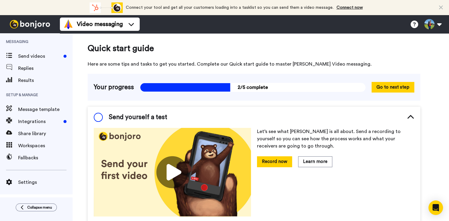
scroll to position [37, 0]
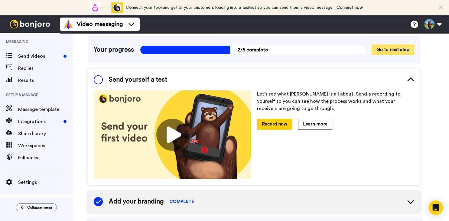
click at [390, 47] on button "Go to next step" at bounding box center [392, 49] width 43 height 11
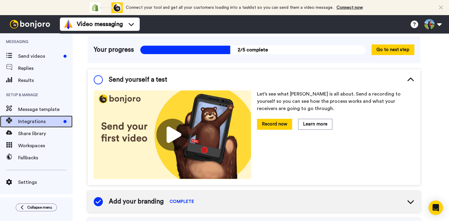
click at [24, 123] on span "Integrations" at bounding box center [39, 121] width 43 height 7
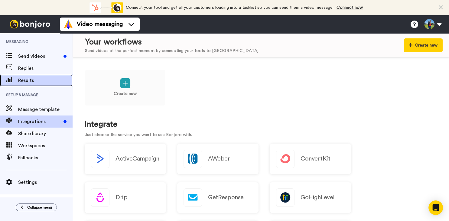
click at [31, 81] on span "Results" at bounding box center [45, 80] width 54 height 7
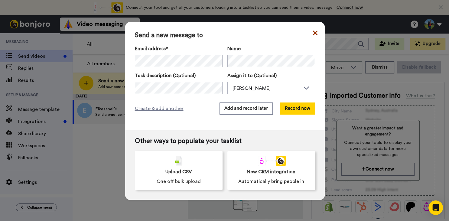
click at [316, 33] on icon at bounding box center [315, 32] width 5 height 7
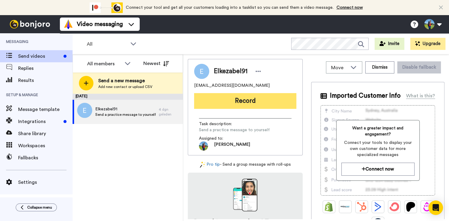
click at [245, 102] on button "Record" at bounding box center [245, 101] width 102 height 16
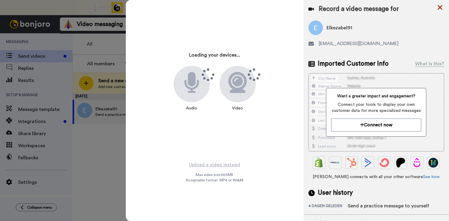
click at [438, 7] on icon at bounding box center [440, 8] width 6 height 8
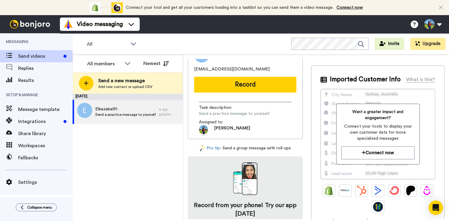
scroll to position [16, 0]
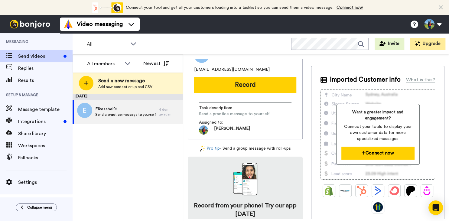
click at [384, 152] on button "Connect now" at bounding box center [377, 153] width 73 height 13
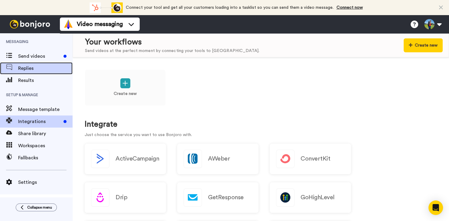
click at [22, 68] on span "Replies" at bounding box center [45, 68] width 54 height 7
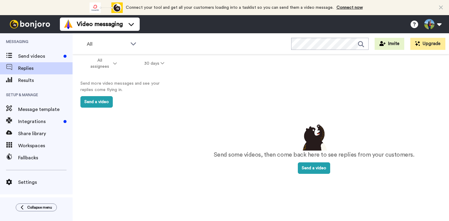
click at [32, 146] on span "Workspaces" at bounding box center [45, 145] width 54 height 7
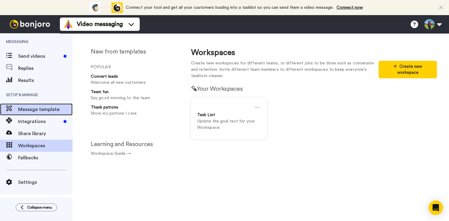
click at [34, 109] on span "Message template" at bounding box center [45, 109] width 54 height 7
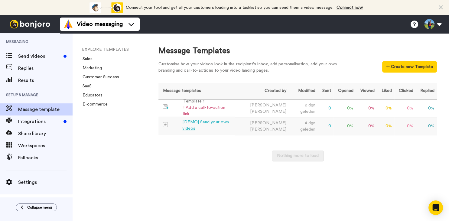
click at [222, 126] on div "[DEMO] Send your own videos" at bounding box center [207, 125] width 50 height 13
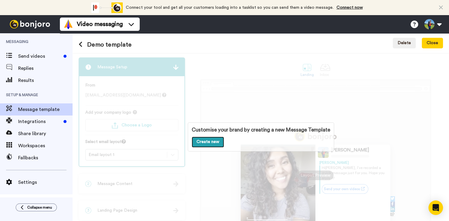
click at [202, 140] on link "Create new" at bounding box center [208, 142] width 32 height 11
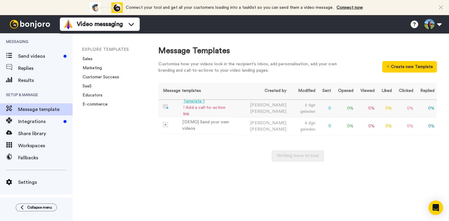
click at [194, 103] on div "Template 1" at bounding box center [207, 101] width 49 height 6
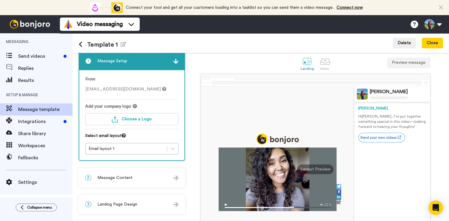
scroll to position [5, 0]
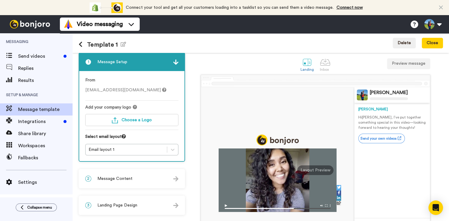
click at [227, 206] on img at bounding box center [278, 206] width 118 height 11
click at [313, 168] on div "Layout Preview" at bounding box center [315, 170] width 36 height 10
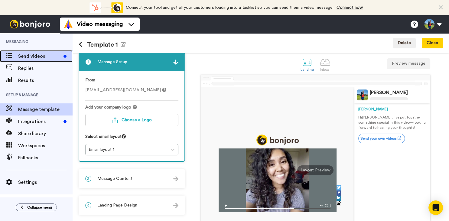
click at [20, 57] on span "Send videos" at bounding box center [39, 56] width 43 height 7
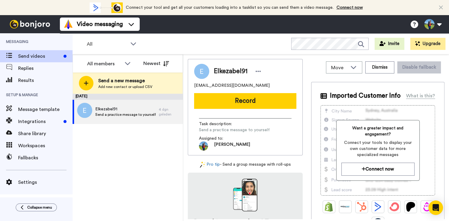
click at [160, 146] on div "August 6 Elkezabel91 Send a practice message to yourself 4 dgn geleden" at bounding box center [128, 157] width 110 height 127
click at [22, 182] on span "Settings" at bounding box center [45, 182] width 54 height 7
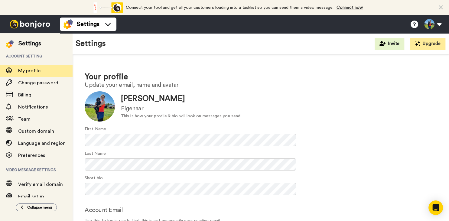
scroll to position [28, 0]
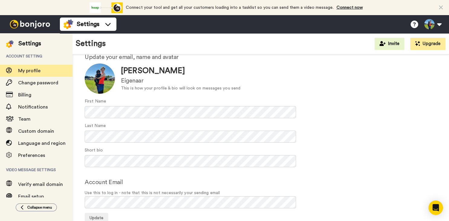
click at [441, 7] on icon at bounding box center [441, 8] width 4 height 6
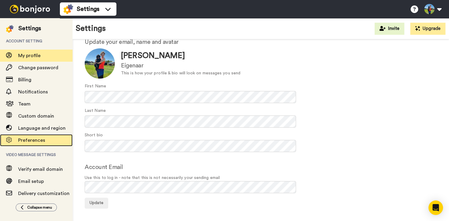
click at [37, 138] on span "Preferences" at bounding box center [31, 140] width 27 height 5
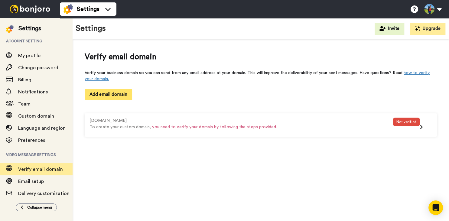
click at [126, 94] on button "Add email domain" at bounding box center [108, 94] width 47 height 11
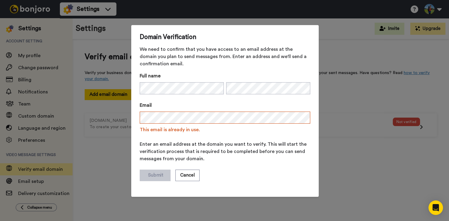
click at [350, 135] on div "Domain Verification We need to confirm that you have access to an email address…" at bounding box center [224, 110] width 449 height 221
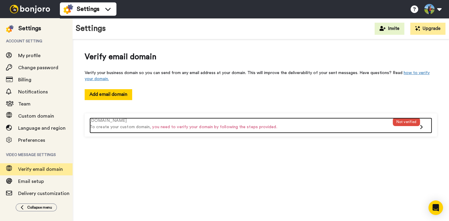
click at [397, 129] on div "Not verified" at bounding box center [406, 126] width 27 height 16
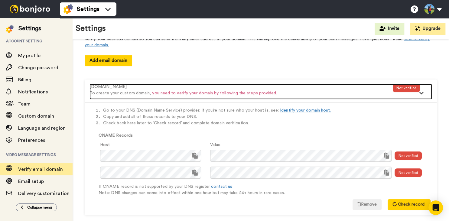
scroll to position [41, 0]
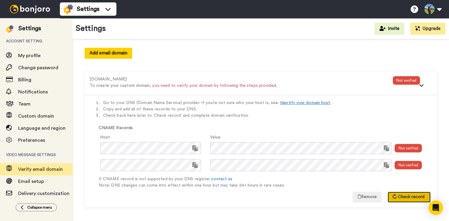
click at [395, 194] on button "Check record" at bounding box center [408, 197] width 43 height 11
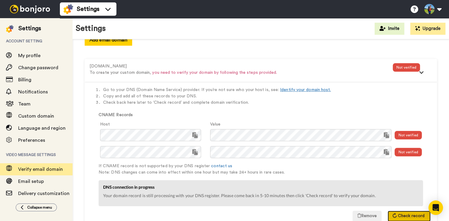
scroll to position [74, 0]
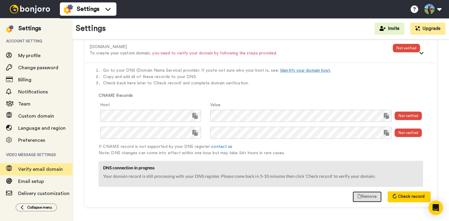
click at [362, 197] on button "Remove" at bounding box center [366, 196] width 29 height 11
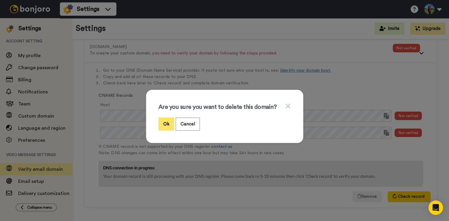
click at [165, 125] on button "Ok" at bounding box center [166, 124] width 16 height 13
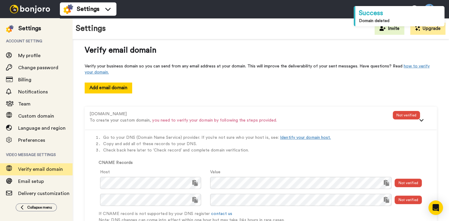
scroll to position [6, 0]
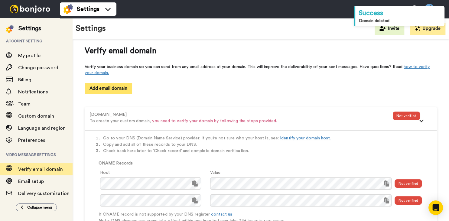
click at [97, 87] on button "Add email domain" at bounding box center [108, 88] width 47 height 11
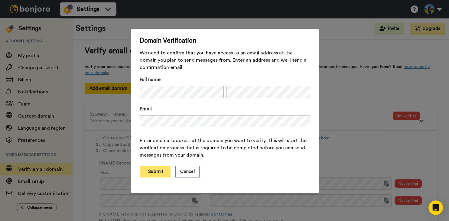
click at [157, 173] on button "Submit" at bounding box center [155, 171] width 31 height 11
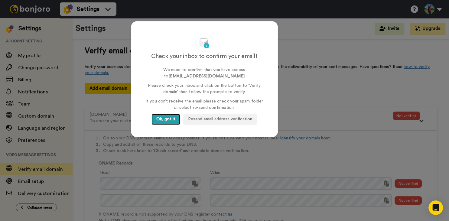
click at [169, 121] on button "Ok, got it" at bounding box center [165, 119] width 29 height 11
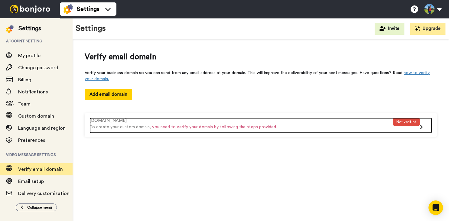
click at [376, 125] on p "To create your custom domain, you need to verify your domain by following the s…" at bounding box center [240, 127] width 303 height 6
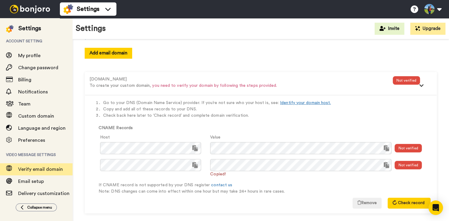
scroll to position [47, 0]
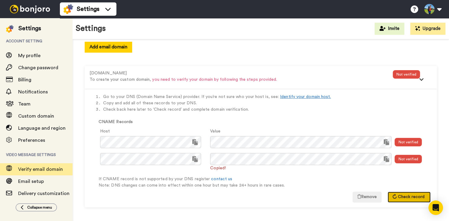
click at [400, 196] on span "Check record" at bounding box center [411, 197] width 27 height 4
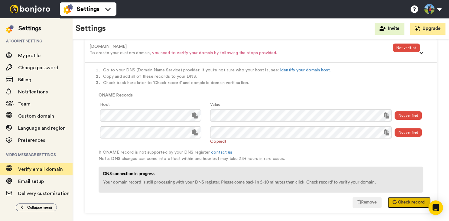
scroll to position [80, 0]
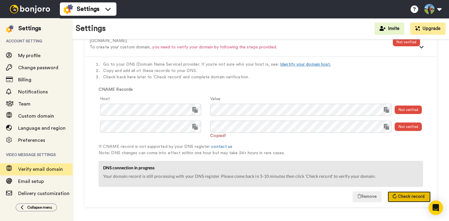
click at [398, 198] on span "Check record" at bounding box center [411, 196] width 27 height 4
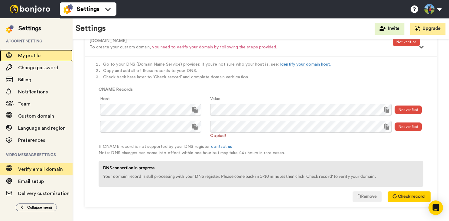
click at [32, 57] on span "My profile" at bounding box center [29, 55] width 22 height 5
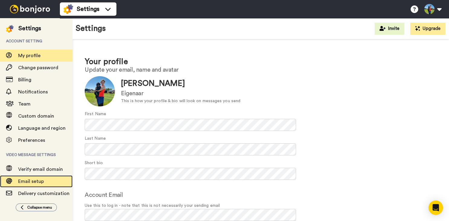
click at [37, 182] on span "Email setup" at bounding box center [31, 181] width 26 height 5
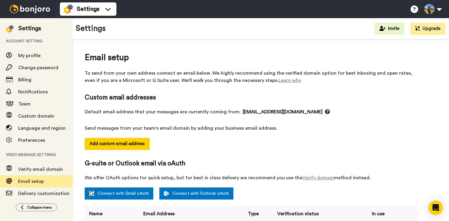
select select "163448"
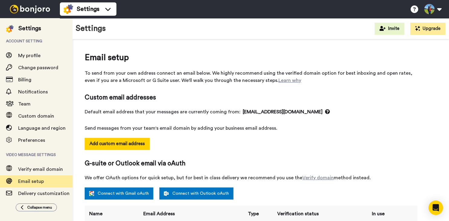
click at [126, 141] on button "Add custom email address" at bounding box center [117, 144] width 65 height 12
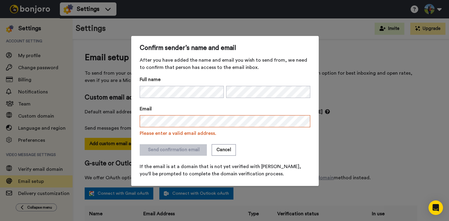
click at [278, 149] on div "Send confirmation email Cancel" at bounding box center [225, 149] width 170 height 11
click at [224, 148] on button "Cancel" at bounding box center [224, 149] width 24 height 11
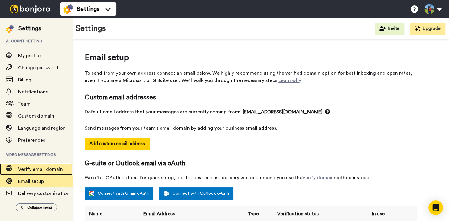
click at [40, 170] on span "Verify email domain" at bounding box center [40, 169] width 45 height 5
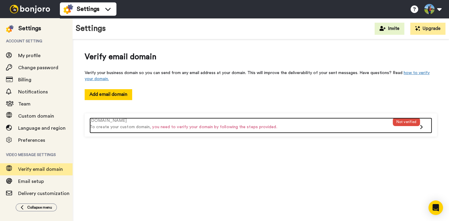
click at [414, 124] on div "Not verified" at bounding box center [406, 122] width 27 height 8
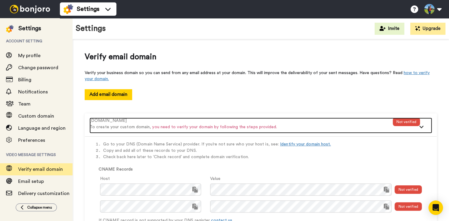
scroll to position [41, 0]
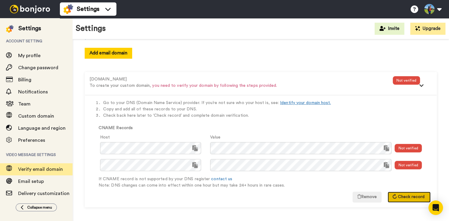
click at [404, 196] on span "Check record" at bounding box center [411, 197] width 27 height 4
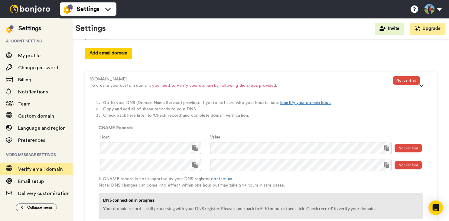
scroll to position [74, 0]
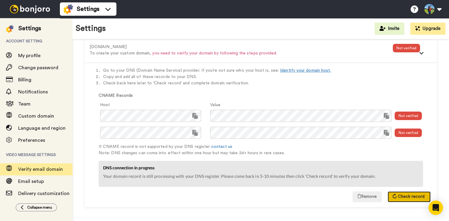
click at [399, 194] on span "Check record" at bounding box center [411, 196] width 27 height 4
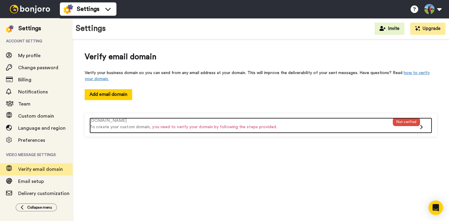
click at [418, 128] on div "Not verified" at bounding box center [406, 126] width 27 height 16
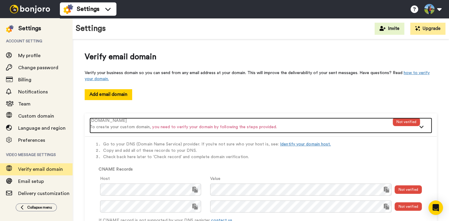
scroll to position [41, 0]
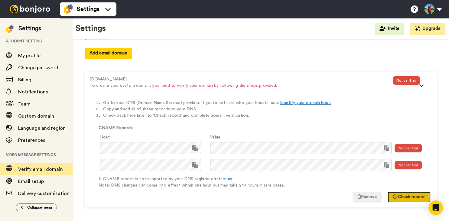
click at [400, 197] on span "Check record" at bounding box center [411, 197] width 27 height 4
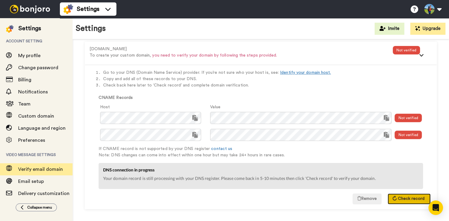
scroll to position [74, 0]
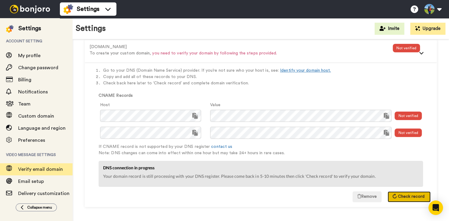
click at [394, 196] on icon at bounding box center [394, 196] width 6 height 6
click at [395, 195] on button "Check record" at bounding box center [408, 196] width 43 height 11
